Goal: Entertainment & Leisure: Browse casually

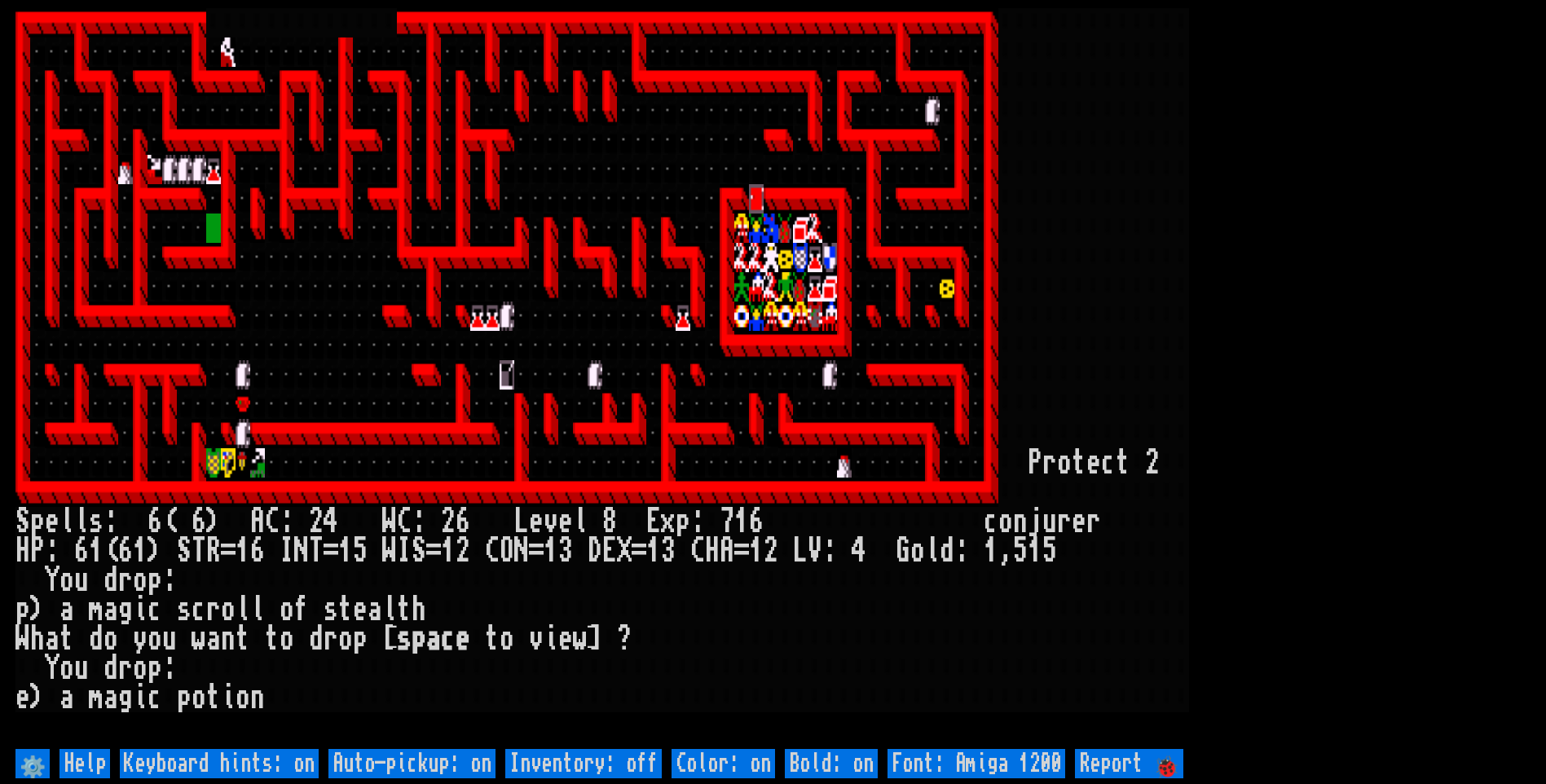
click at [436, 761] on off "Auto-pickup: on" at bounding box center [412, 763] width 167 height 29
type off "Auto-pickup: off"
